Goal: Task Accomplishment & Management: Manage account settings

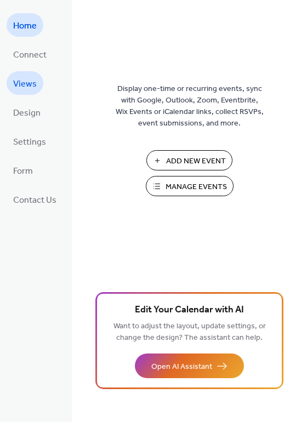
click at [25, 82] on span "Views" at bounding box center [25, 84] width 24 height 17
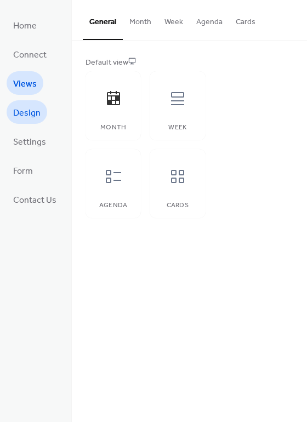
click at [32, 110] on span "Design" at bounding box center [26, 113] width 27 height 17
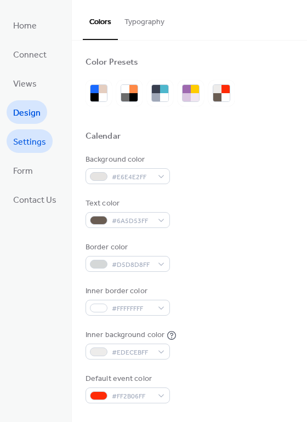
click at [37, 137] on span "Settings" at bounding box center [29, 142] width 33 height 17
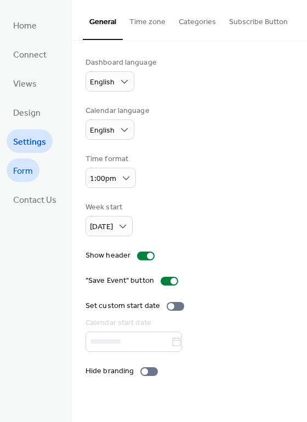
click at [28, 166] on span "Form" at bounding box center [23, 171] width 20 height 17
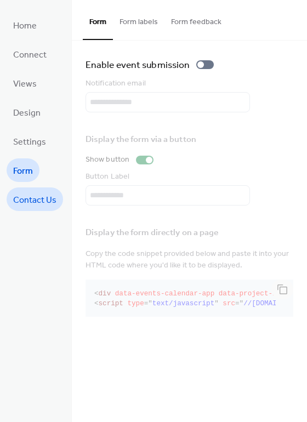
click at [32, 193] on span "Contact Us" at bounding box center [34, 200] width 43 height 17
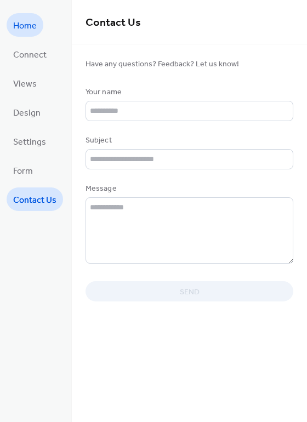
click at [26, 23] on span "Home" at bounding box center [25, 26] width 24 height 17
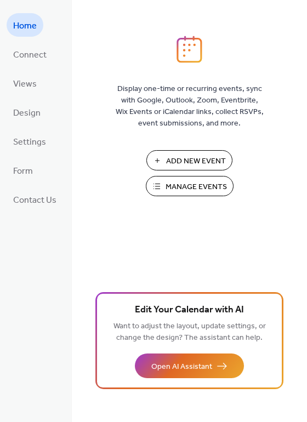
click at [205, 186] on span "Manage Events" at bounding box center [195, 186] width 61 height 11
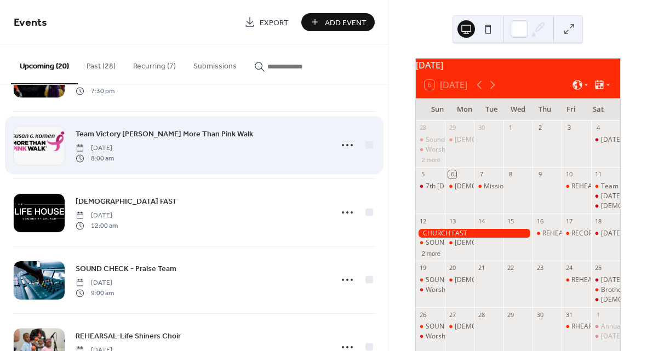
scroll to position [128, 0]
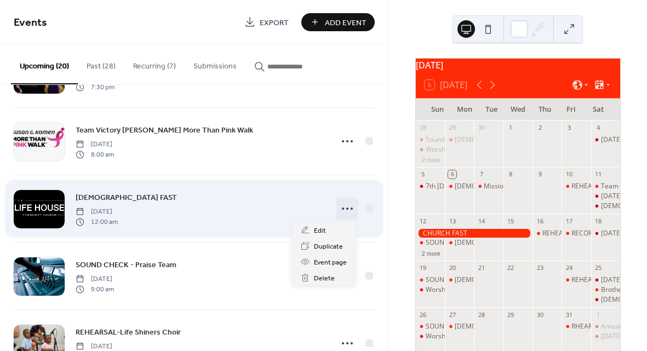
click at [346, 207] on icon at bounding box center [347, 209] width 18 height 18
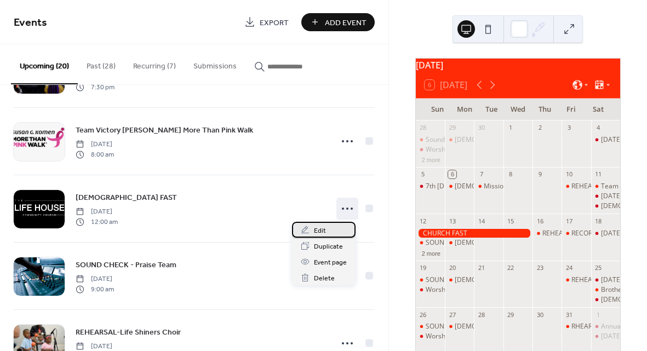
click at [326, 228] on div "Edit" at bounding box center [324, 230] width 64 height 16
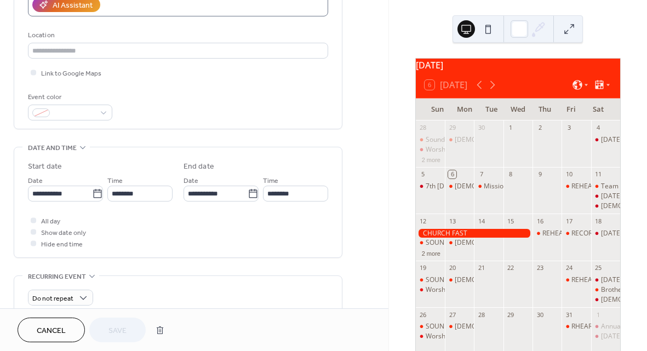
scroll to position [212, 0]
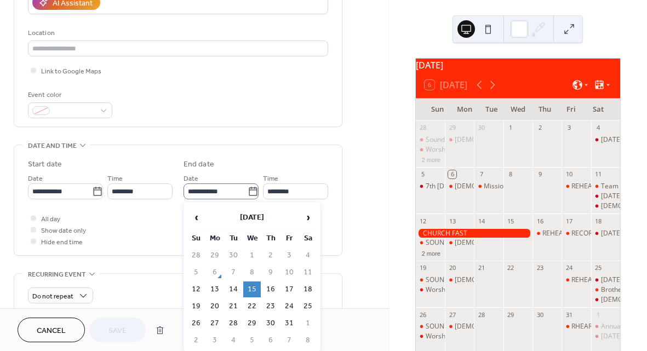
click at [250, 193] on icon at bounding box center [253, 191] width 11 height 11
click at [248, 193] on input "**********" at bounding box center [215, 191] width 64 height 16
click at [301, 190] on input "********" at bounding box center [295, 191] width 65 height 16
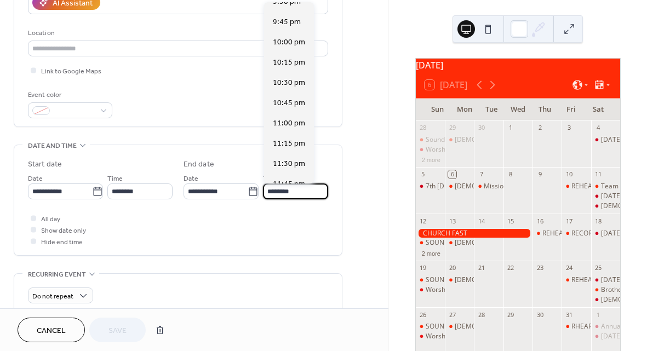
scroll to position [1764, 0]
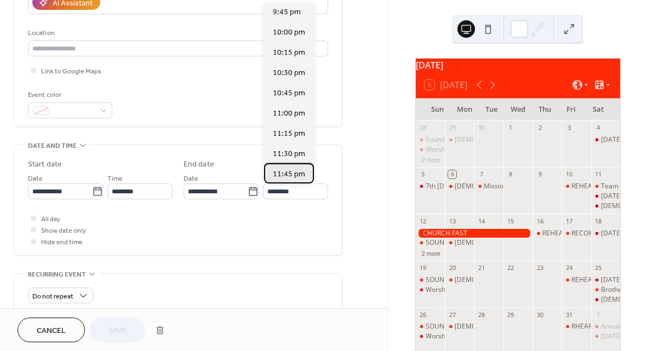
click at [286, 173] on span "11:45 pm" at bounding box center [289, 174] width 32 height 11
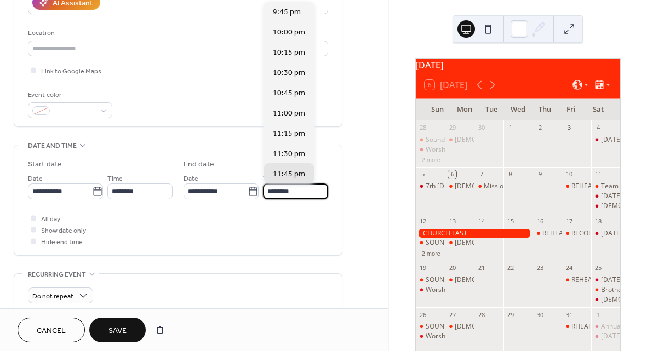
click at [286, 193] on input "********" at bounding box center [295, 191] width 65 height 16
type input "********"
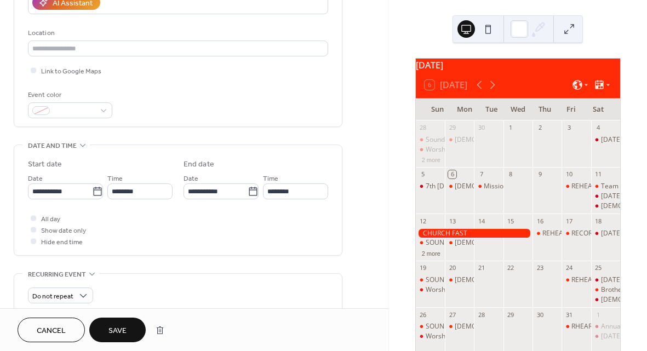
click at [307, 220] on div "All day Show date only Hide end time" at bounding box center [178, 229] width 300 height 34
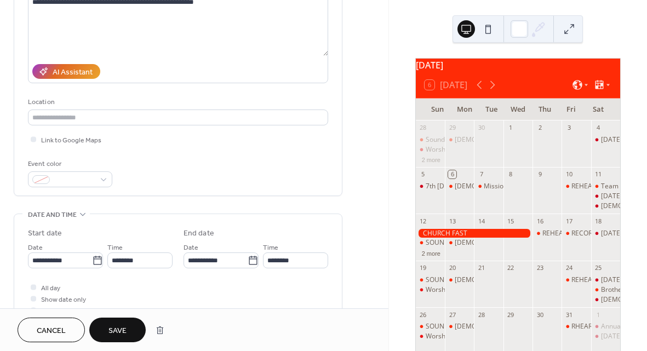
scroll to position [157, 0]
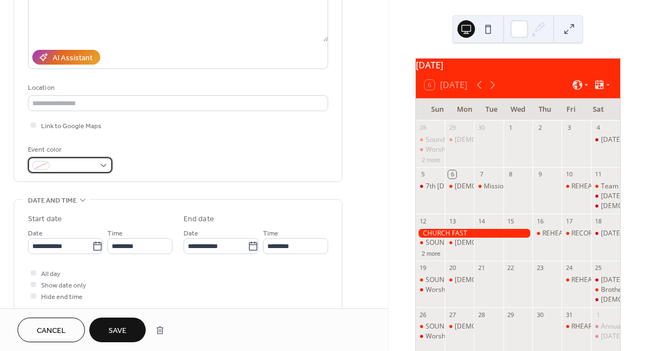
click at [102, 167] on div at bounding box center [70, 165] width 84 height 16
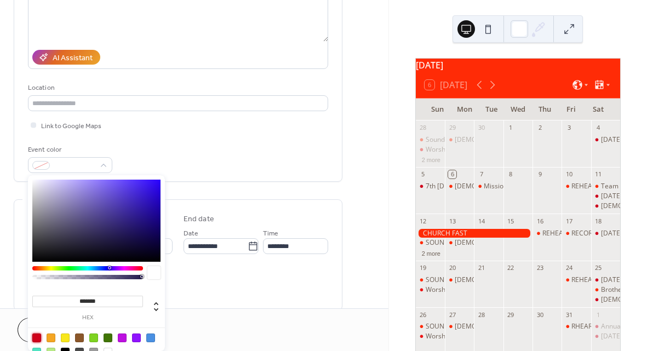
click at [36, 337] on div at bounding box center [36, 337] width 9 height 9
type input "*******"
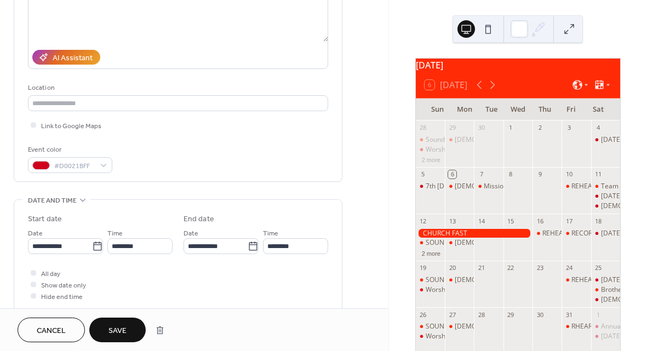
click at [222, 158] on div "Event color #D0021BFF" at bounding box center [178, 158] width 300 height 29
click at [122, 328] on span "Save" at bounding box center [117, 330] width 18 height 11
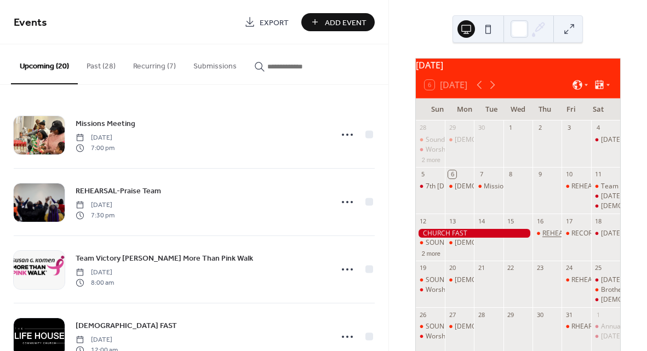
click at [546, 238] on div "REHEARSAL- Life House Men's Ensemble" at bounding box center [604, 233] width 124 height 9
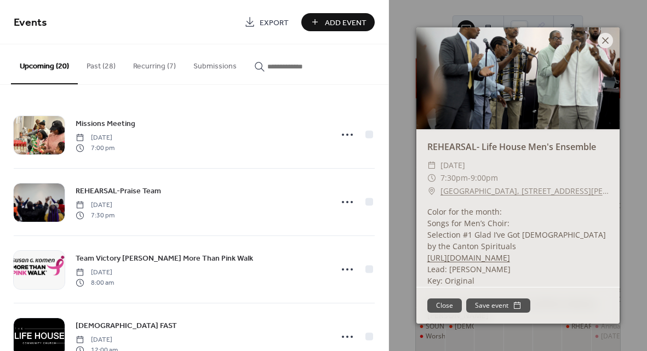
click at [605, 37] on icon at bounding box center [605, 40] width 13 height 13
